Goal: Task Accomplishment & Management: Manage account settings

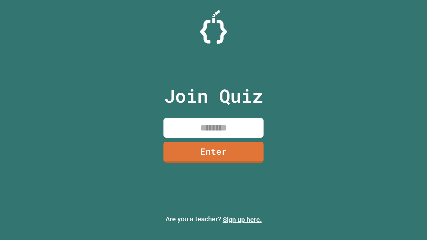
click at [239, 220] on link "Sign up here." at bounding box center [242, 220] width 39 height 8
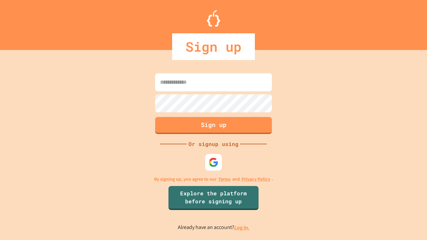
click at [242, 227] on link "Log in." at bounding box center [241, 227] width 15 height 7
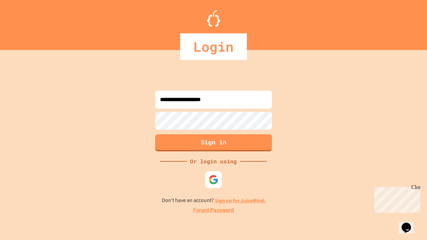
type input "**********"
